Goal: Check status: Check status

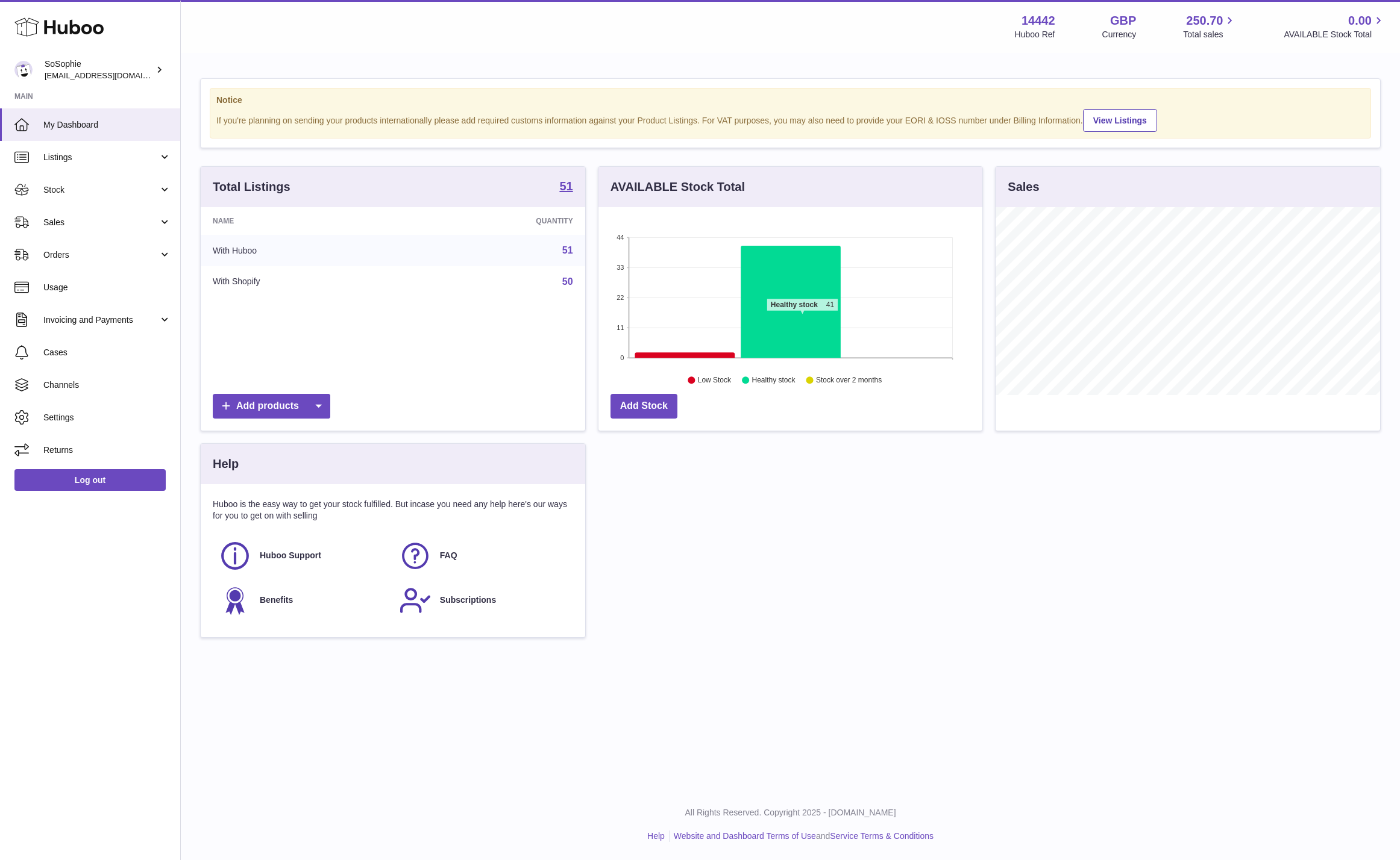
scroll to position [188, 385]
click at [115, 223] on span "Sales" at bounding box center [101, 223] width 115 height 11
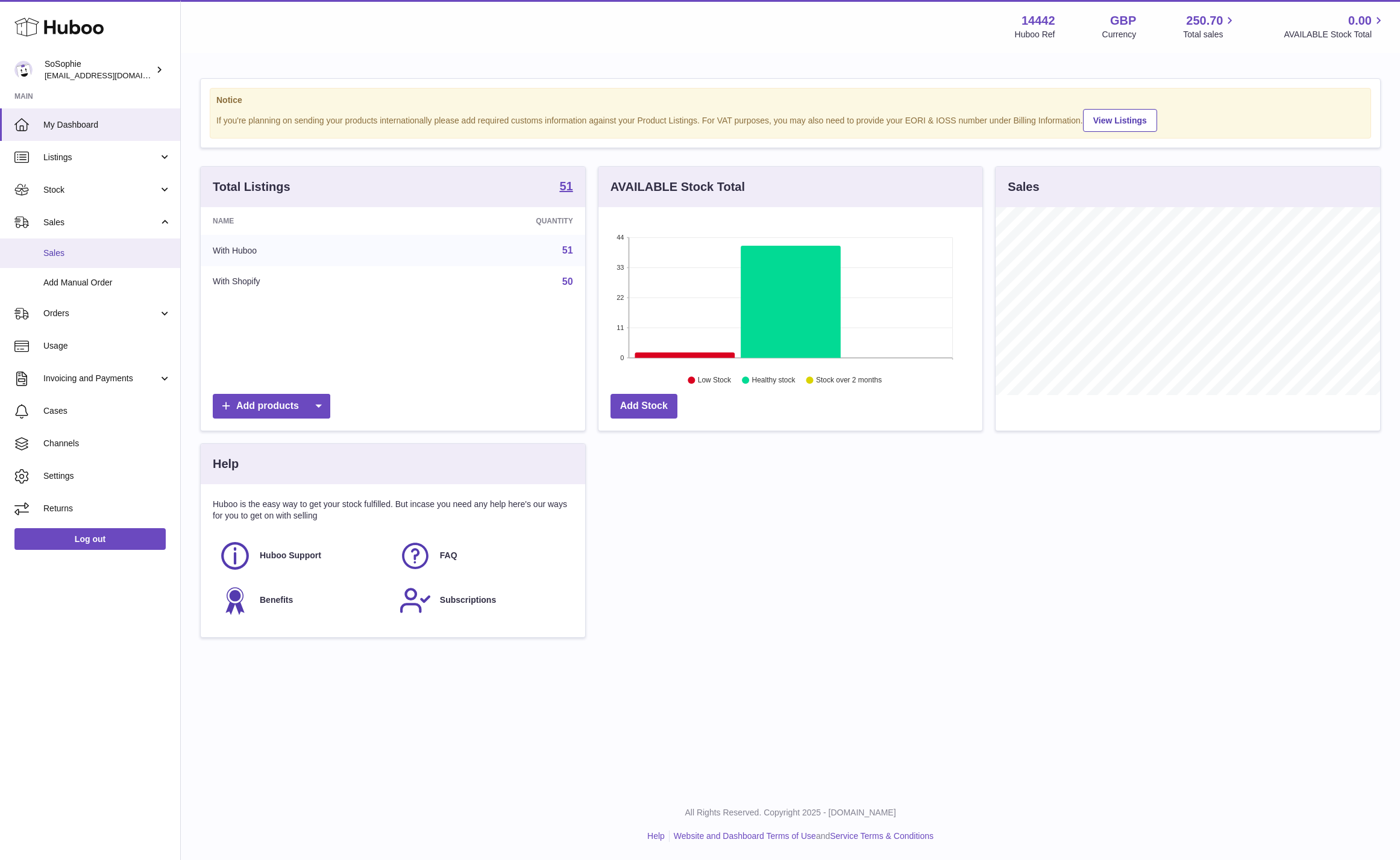
click at [113, 262] on link "Sales" at bounding box center [90, 253] width 180 height 29
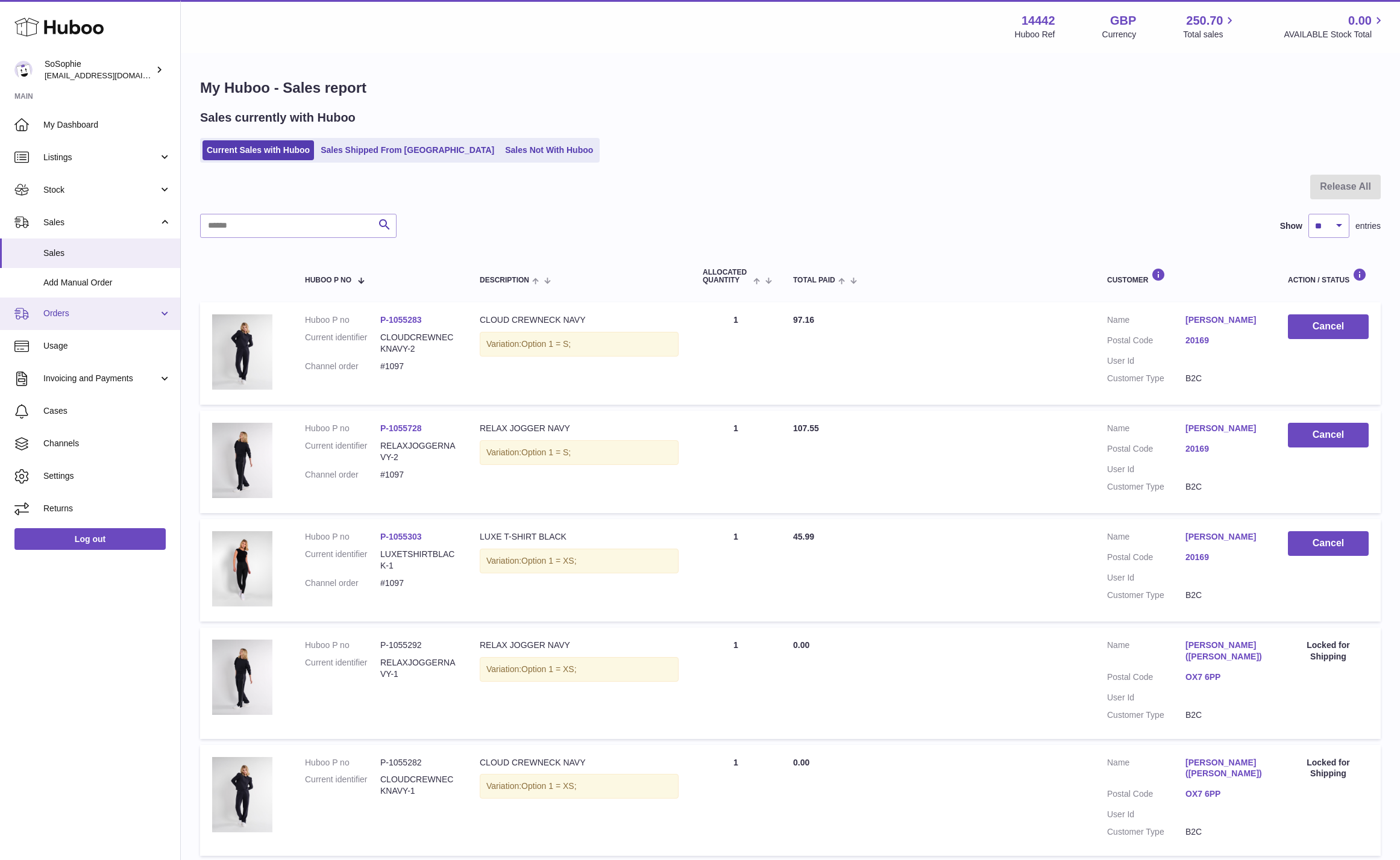
click at [78, 319] on link "Orders" at bounding box center [90, 313] width 180 height 33
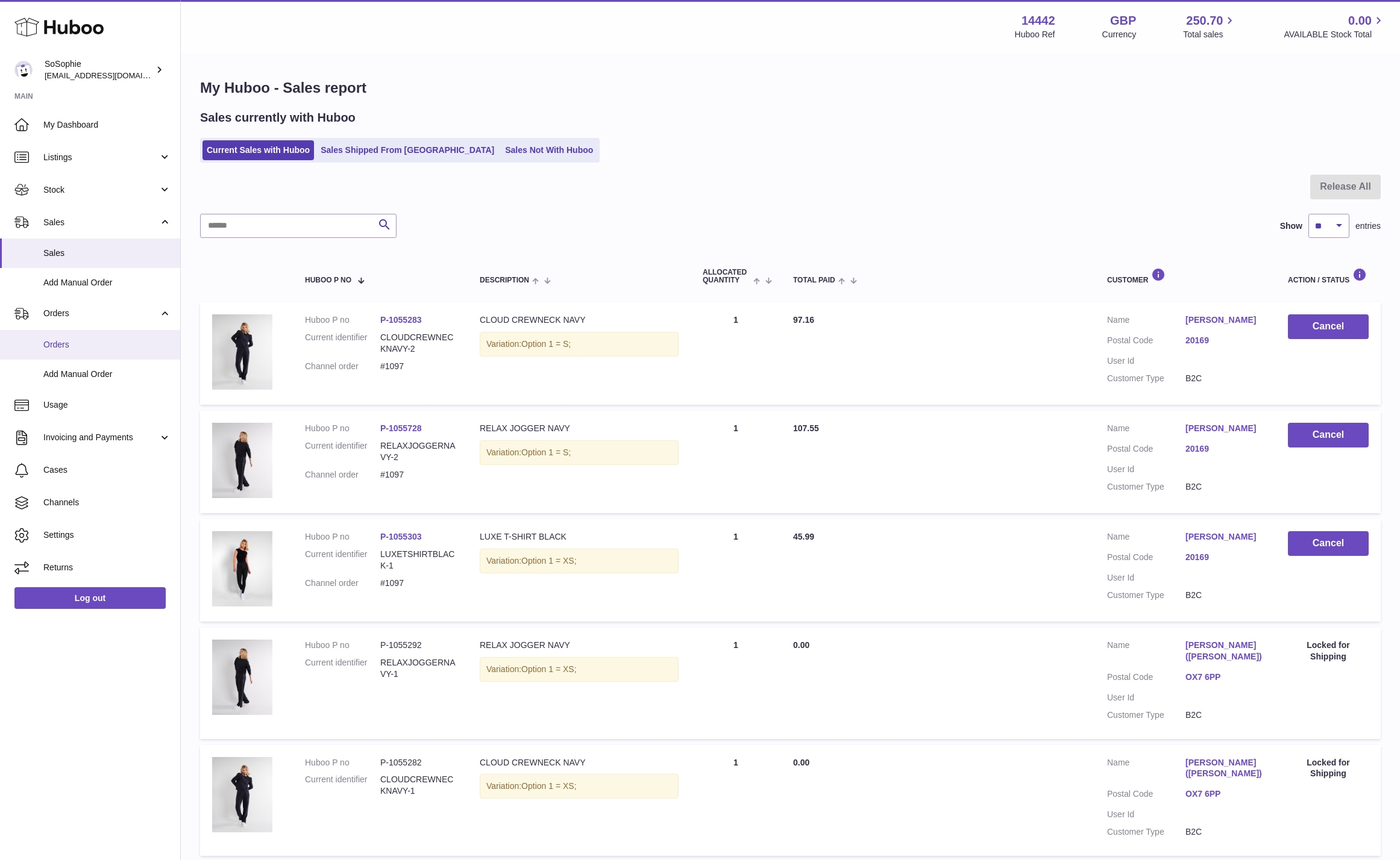
click at [75, 354] on link "Orders" at bounding box center [90, 345] width 180 height 29
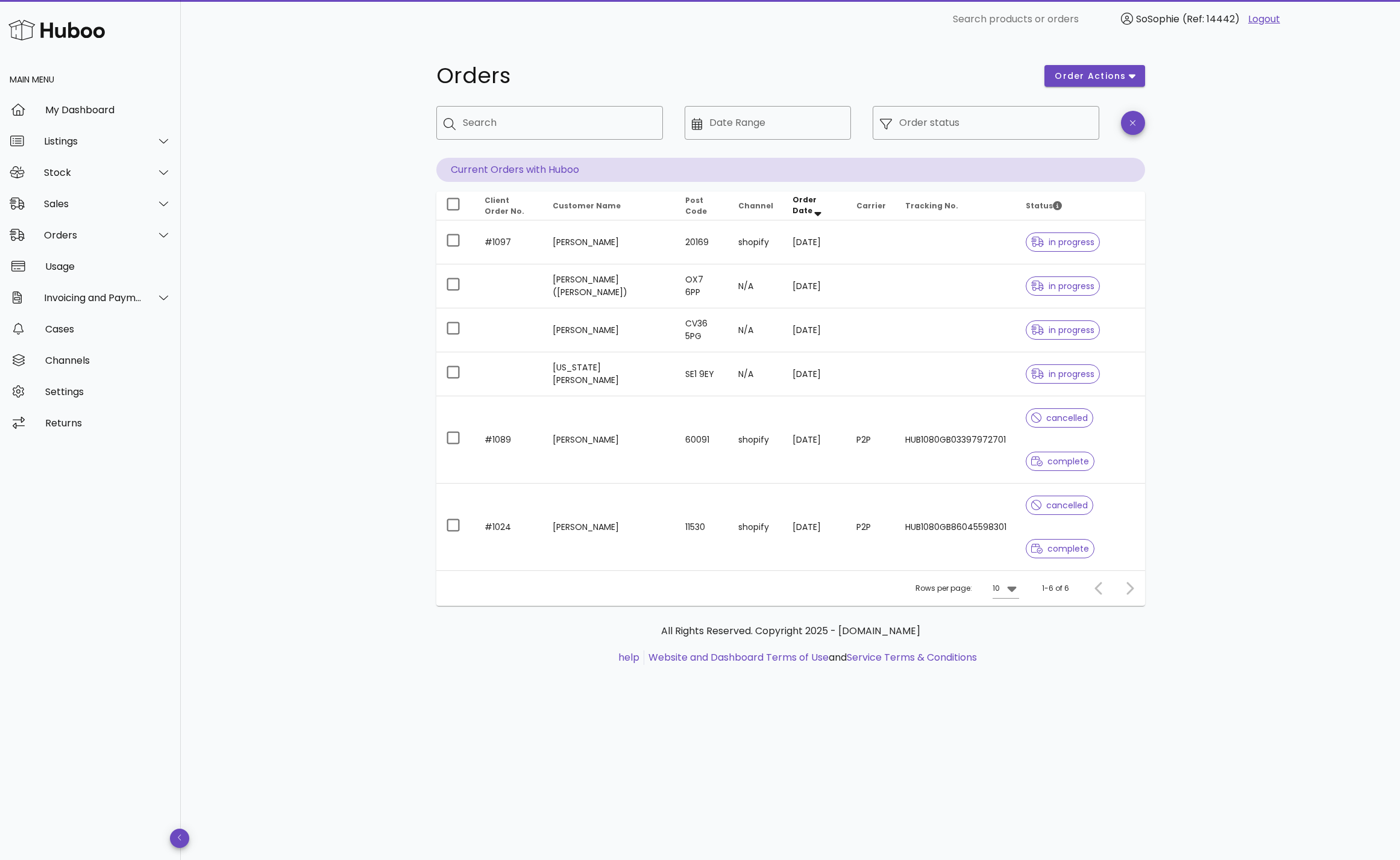
click at [1129, 587] on div at bounding box center [1127, 588] width 26 height 22
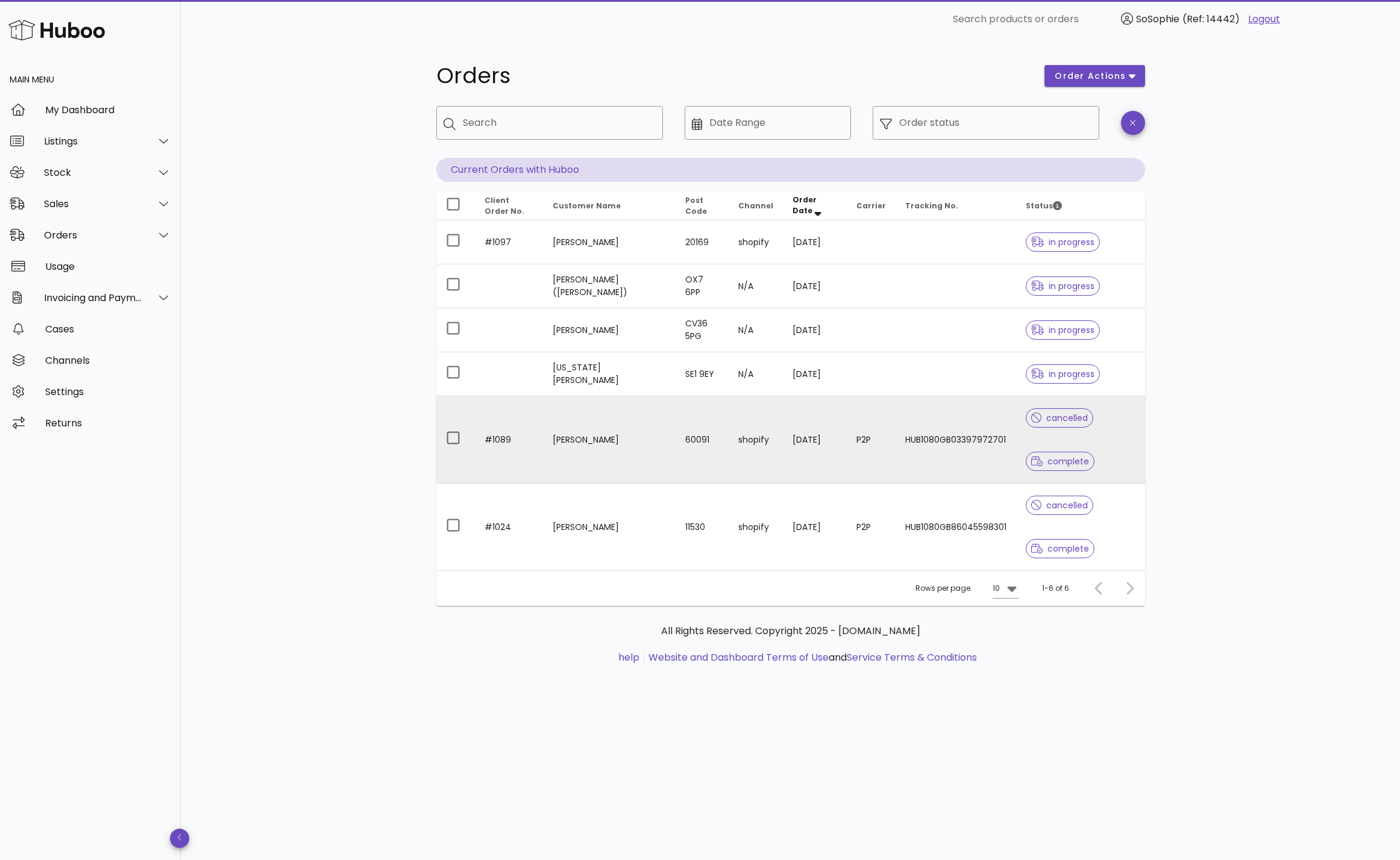
click at [549, 431] on td "[PERSON_NAME]" at bounding box center [610, 440] width 133 height 87
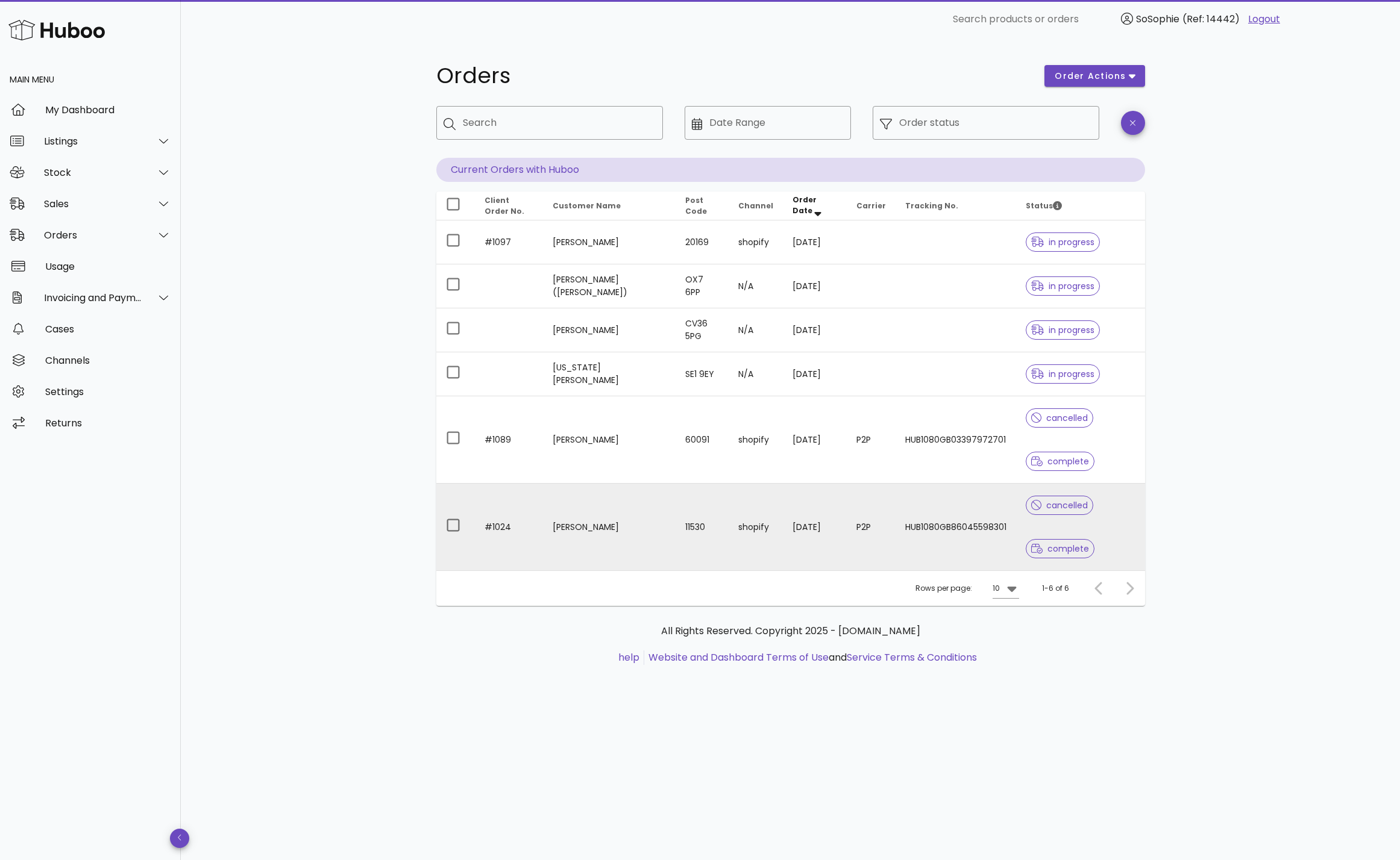
click at [589, 520] on td "[PERSON_NAME]" at bounding box center [610, 527] width 133 height 87
